Goal: Check status: Check status

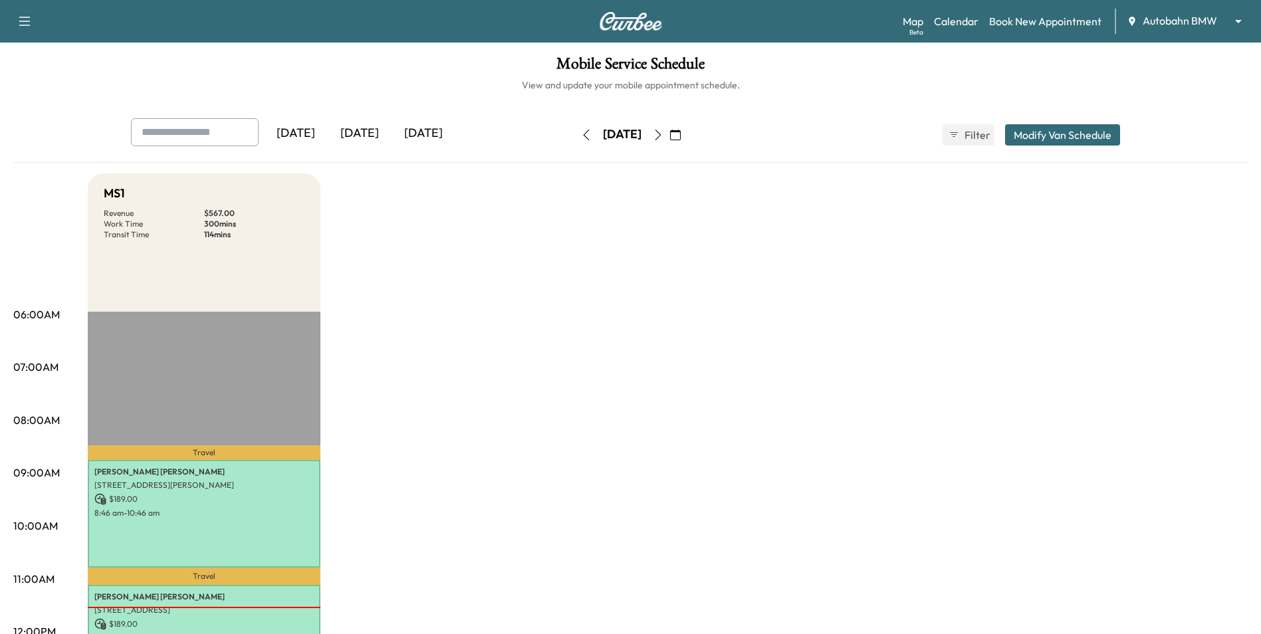
scroll to position [332, 0]
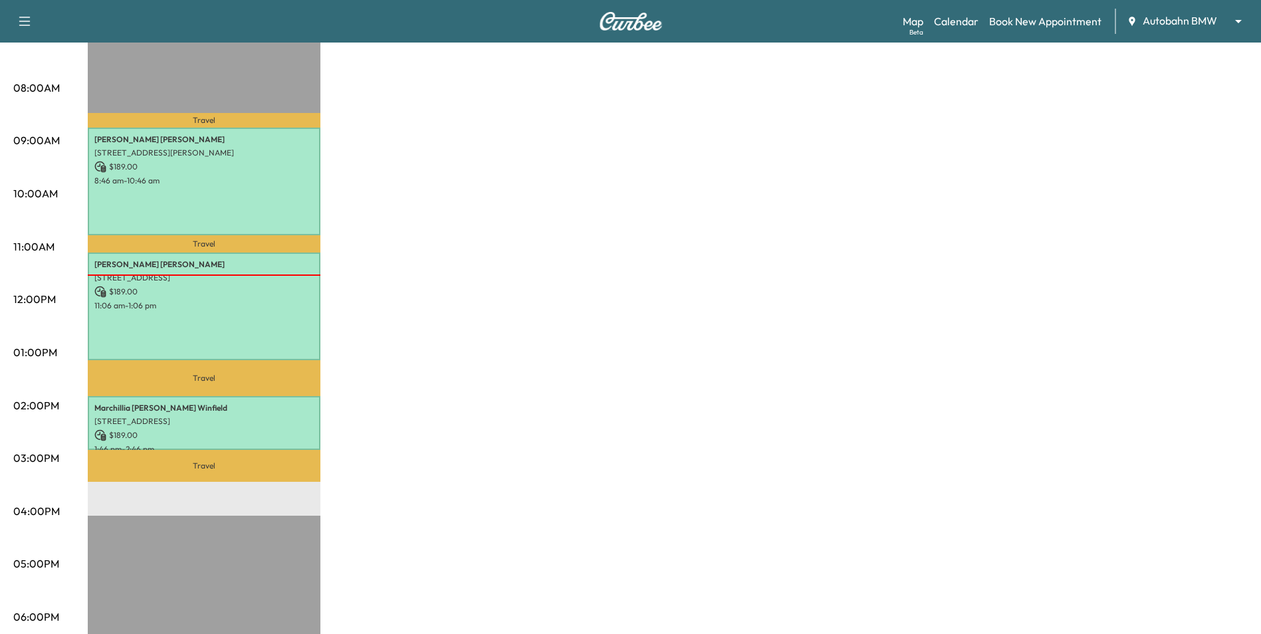
click at [1000, 464] on div "MS1 Revenue $ 567.00 Work Time 300 mins Transit Time 114 mins Travel [PERSON_NA…" at bounding box center [668, 339] width 1160 height 997
drag, startPoint x: 319, startPoint y: 668, endPoint x: 320, endPoint y: 641, distance: 27.3
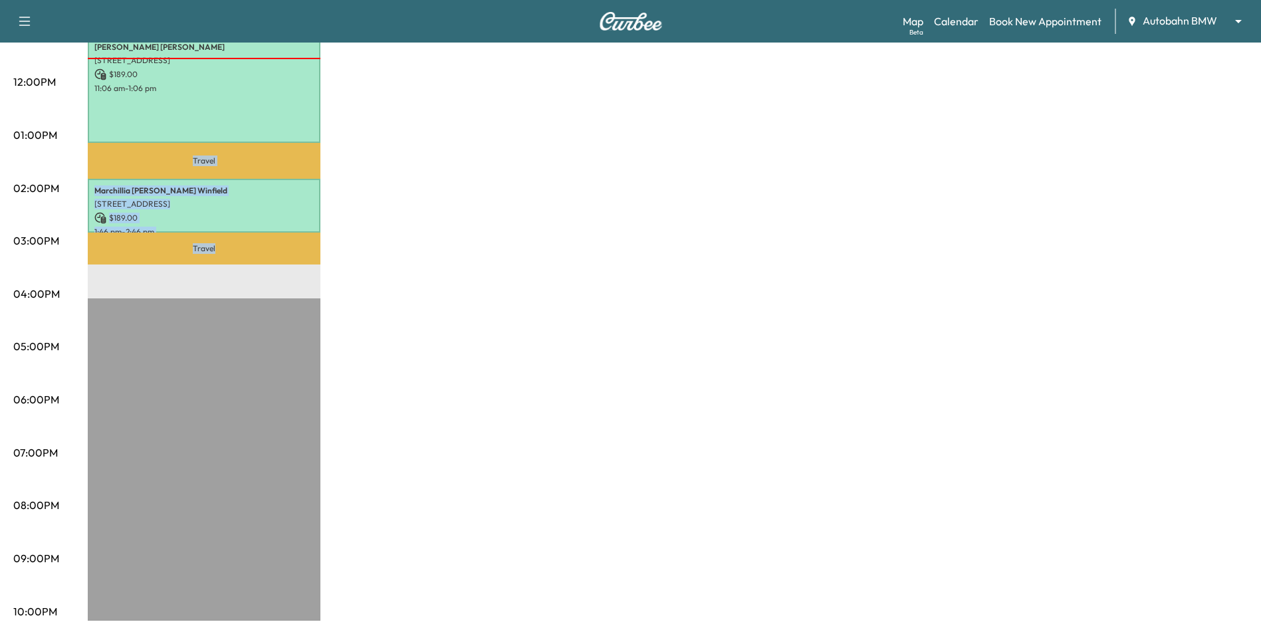
click at [466, 318] on div "MS1 Revenue $ 567.00 Work Time 300 mins Transit Time 114 mins Travel [PERSON_NA…" at bounding box center [668, 122] width 1160 height 997
click at [427, 261] on div "MS1 Revenue $ 567.00 Work Time 300 mins Transit Time 114 mins Travel [PERSON_NA…" at bounding box center [668, 122] width 1160 height 997
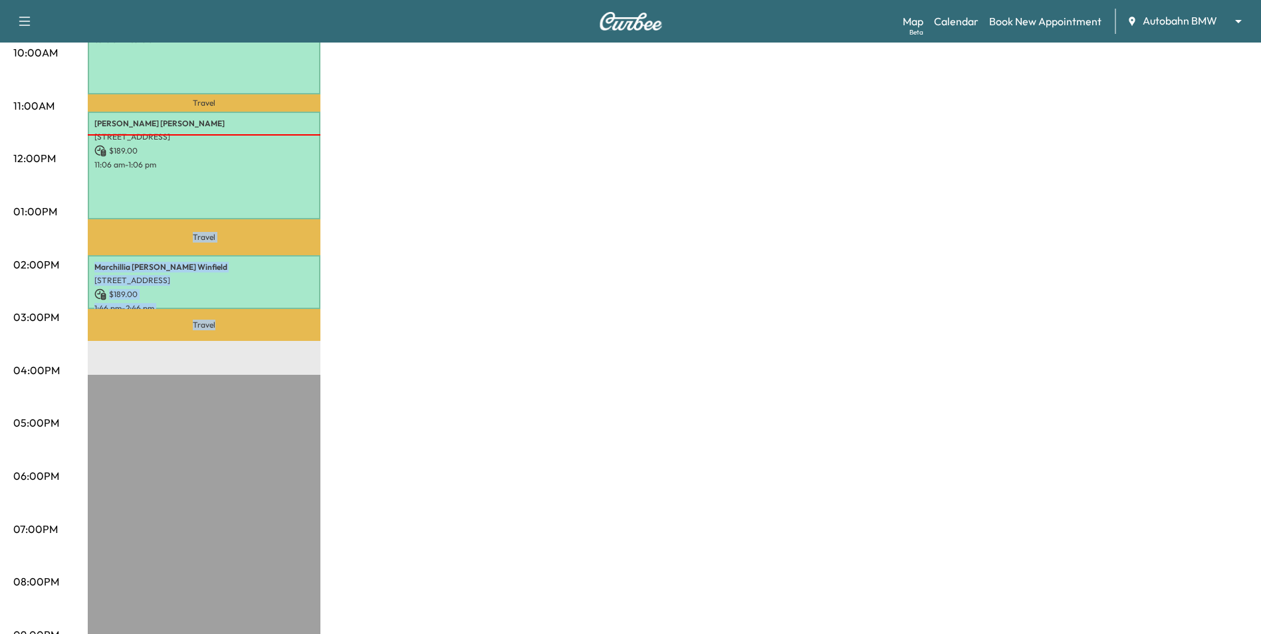
scroll to position [350, 0]
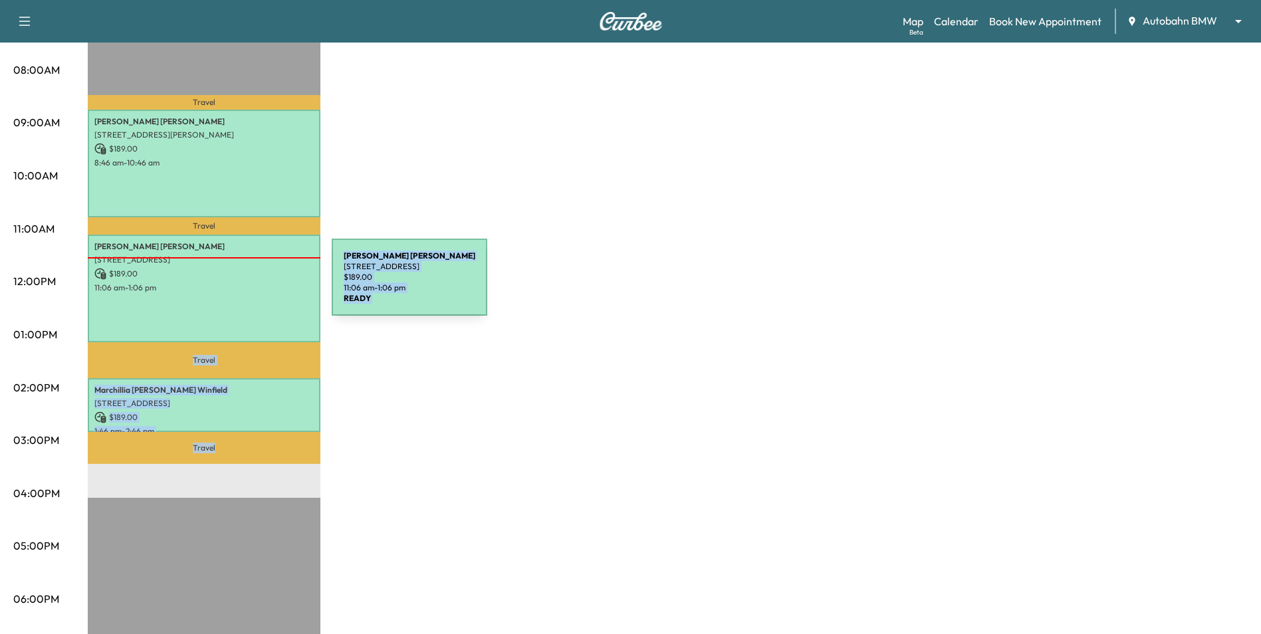
click at [232, 285] on p "11:06 am - 1:06 pm" at bounding box center [203, 288] width 219 height 11
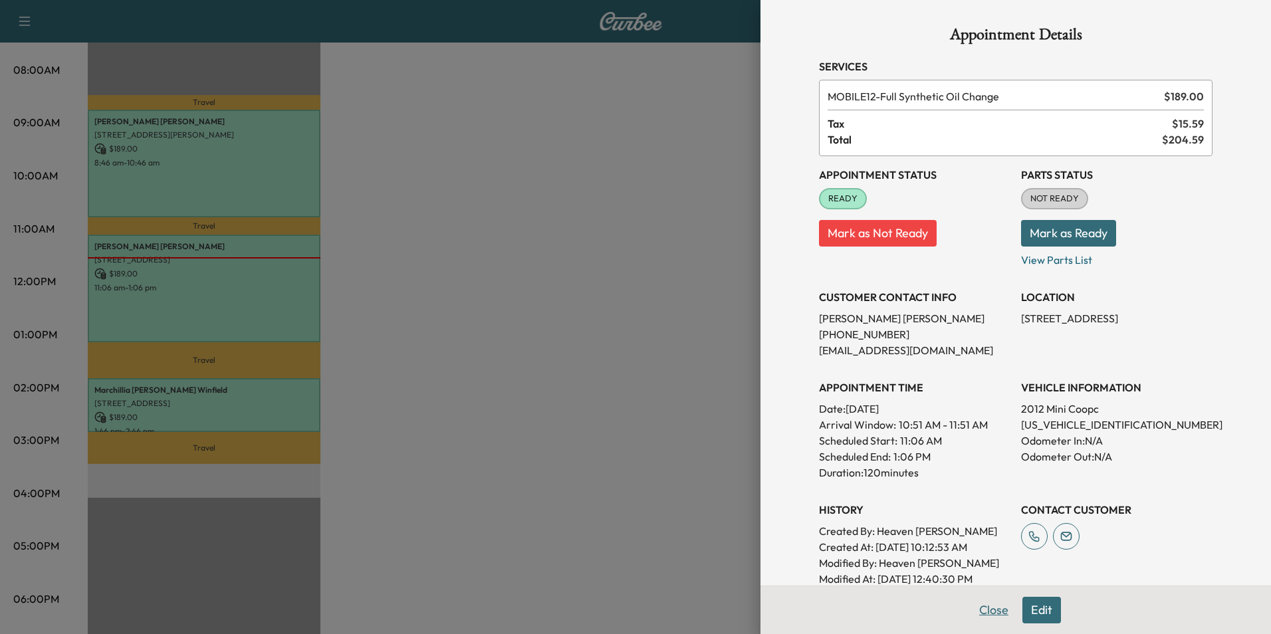
click at [979, 618] on button "Close" at bounding box center [994, 610] width 47 height 27
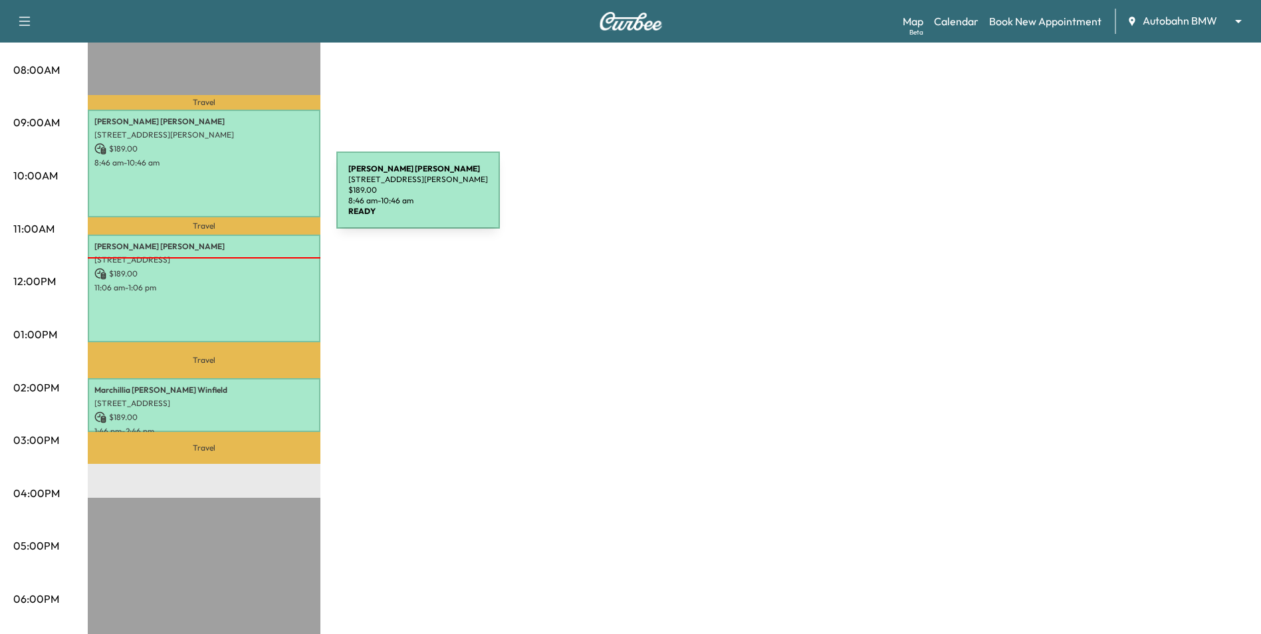
click at [237, 199] on div "[PERSON_NAME] [STREET_ADDRESS][PERSON_NAME] $ 189.00 8:46 am - 10:46 am" at bounding box center [204, 164] width 233 height 108
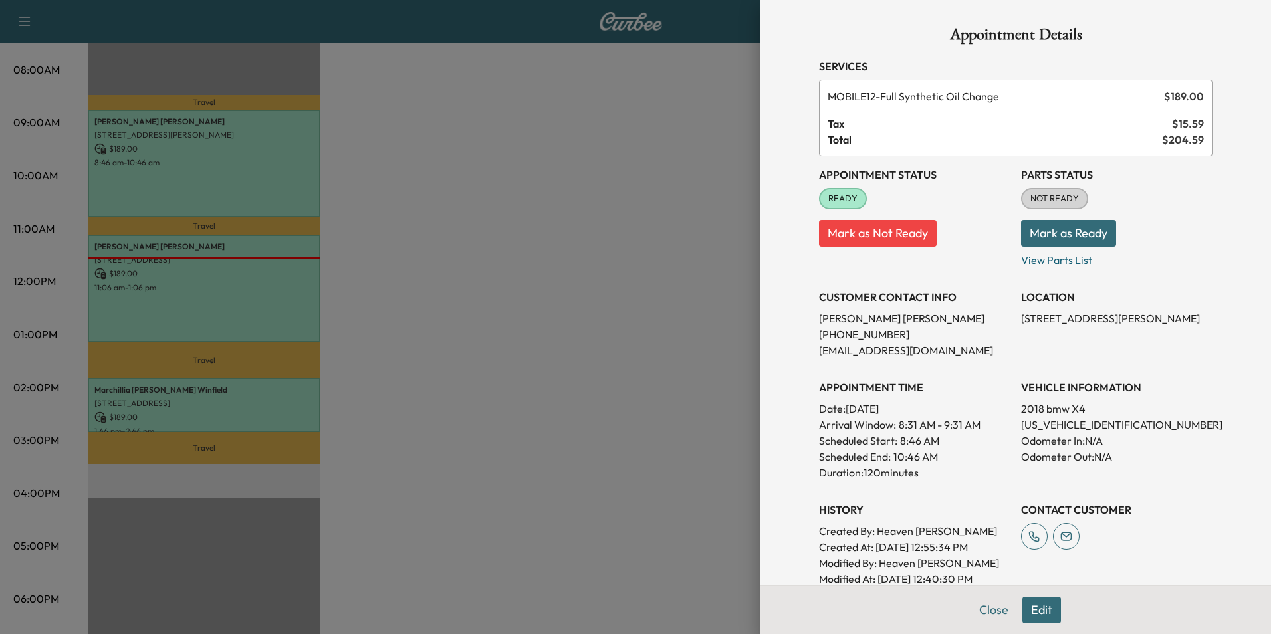
click at [987, 610] on button "Close" at bounding box center [994, 610] width 47 height 27
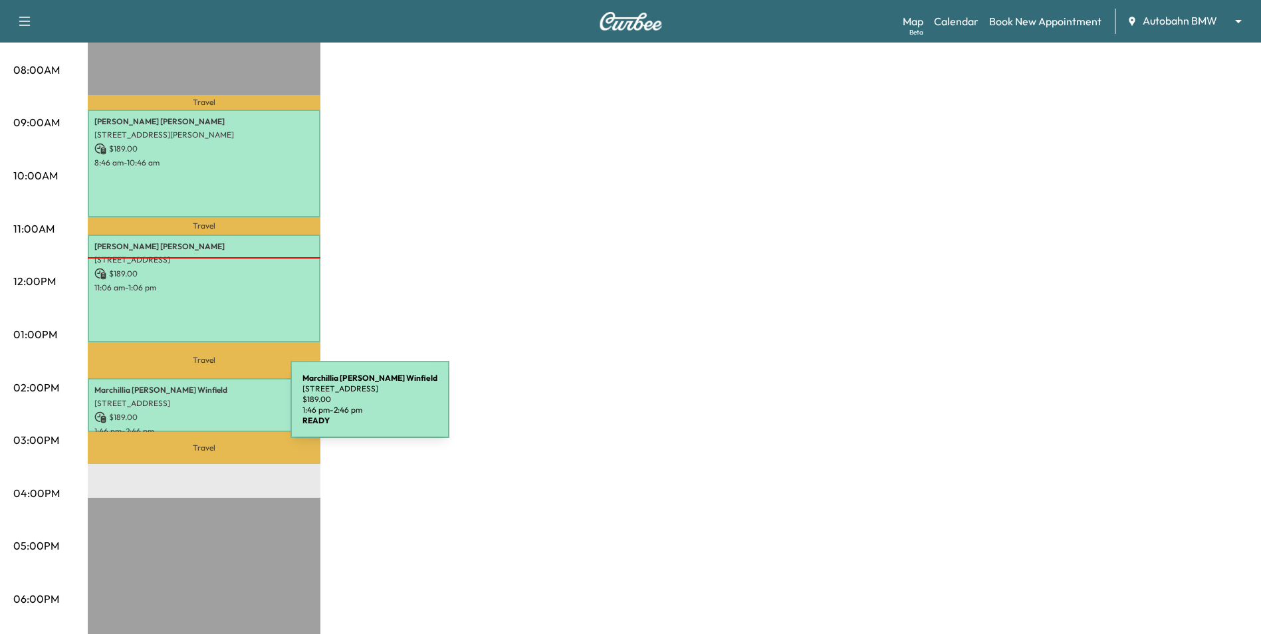
click at [191, 411] on p "$ 189.00" at bounding box center [203, 417] width 219 height 12
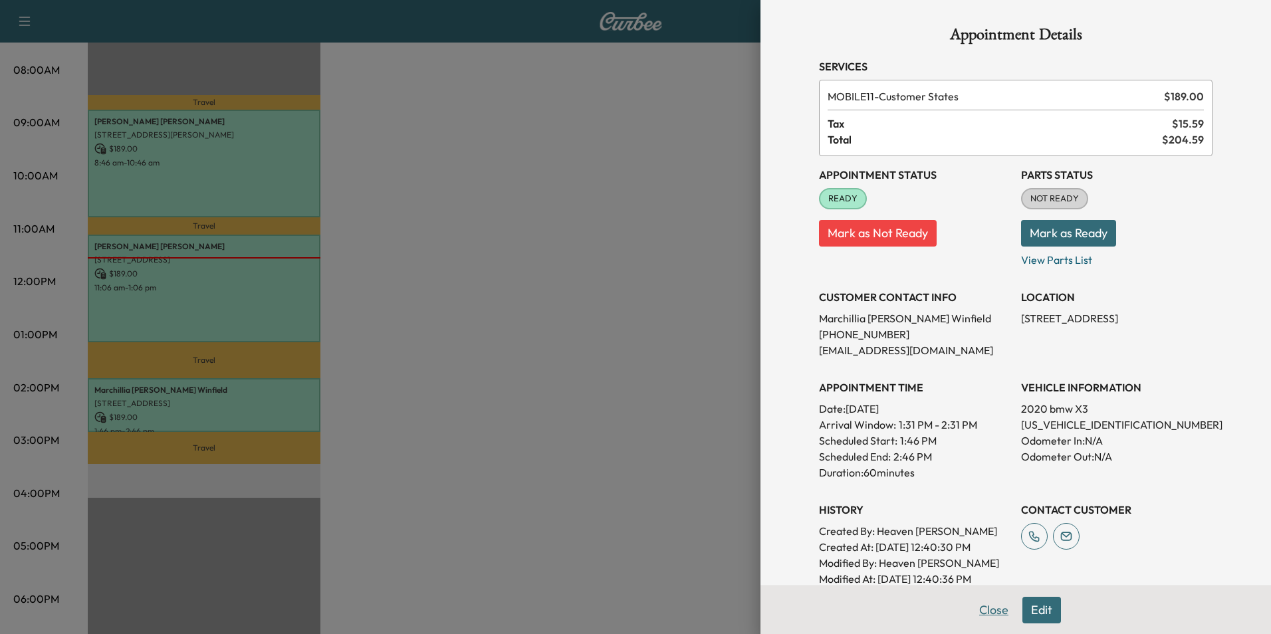
click at [973, 604] on button "Close" at bounding box center [994, 610] width 47 height 27
